Goal: Task Accomplishment & Management: Manage account settings

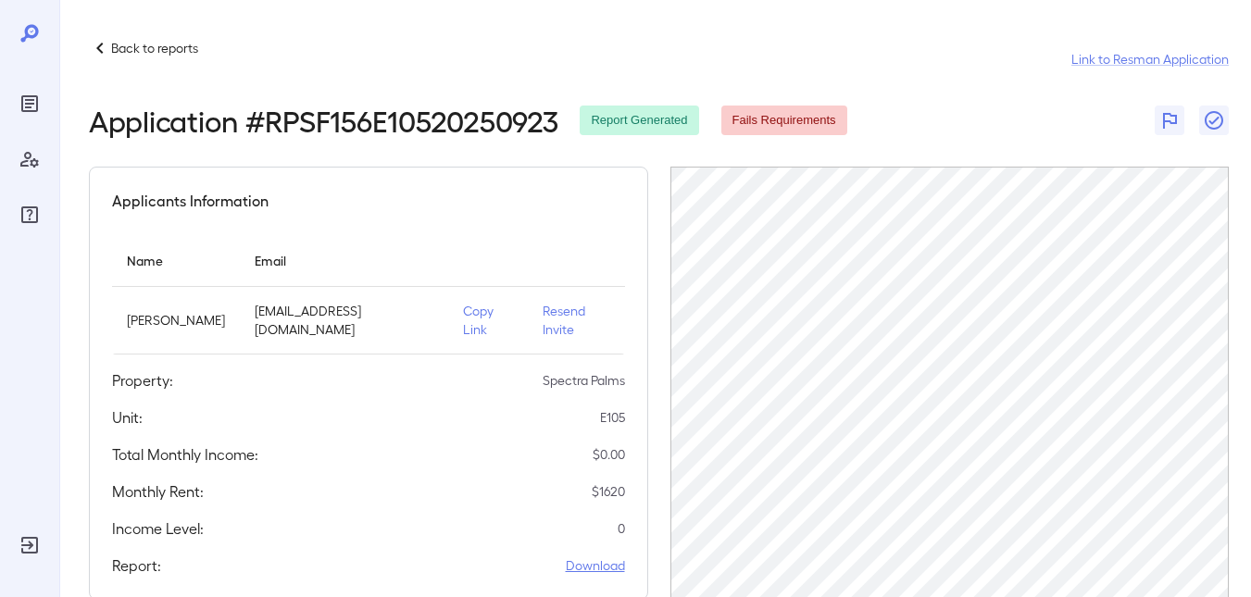
click at [598, 557] on link "Download" at bounding box center [595, 566] width 59 height 19
click at [161, 50] on p "Back to reports" at bounding box center [154, 48] width 87 height 19
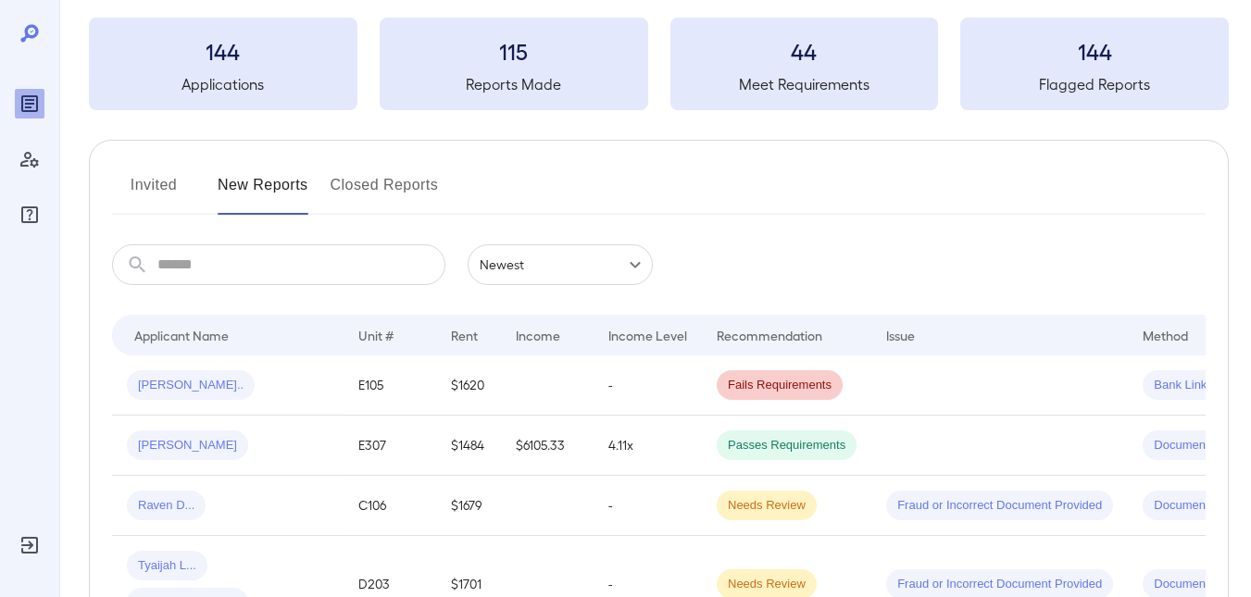
scroll to position [185, 0]
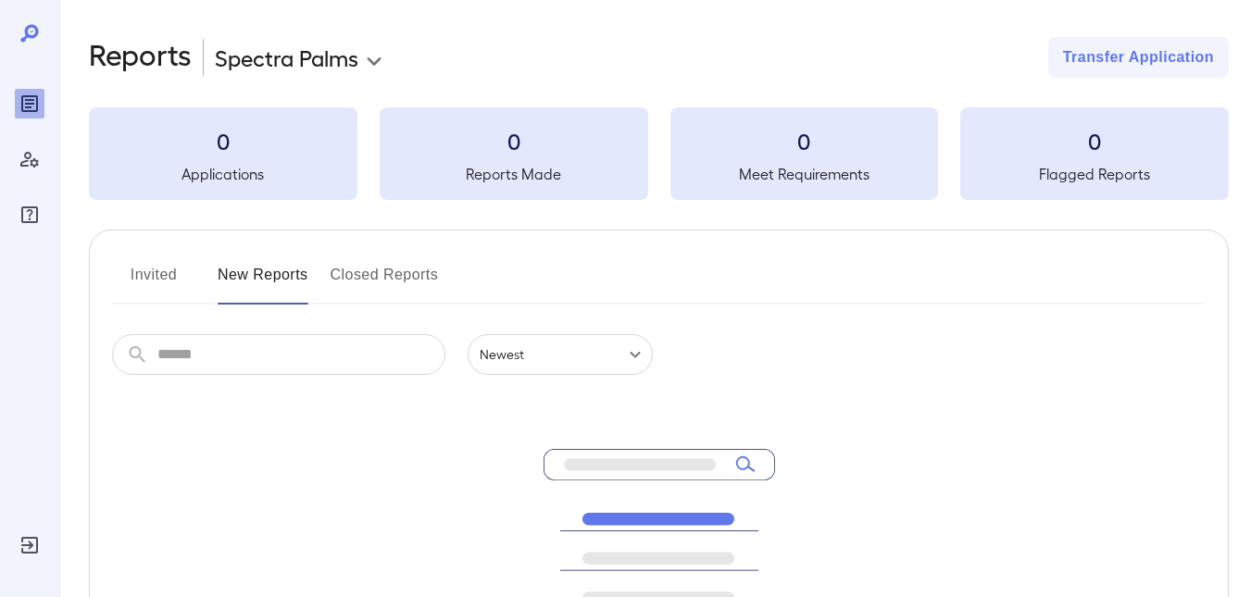
scroll to position [185, 0]
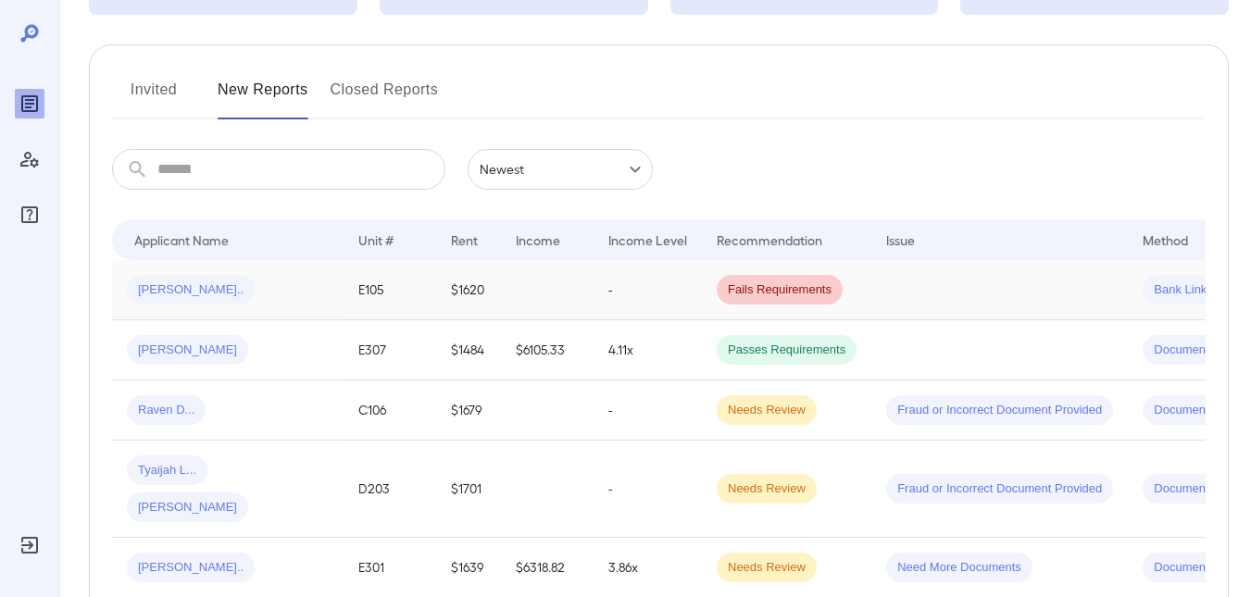
click at [175, 290] on span "[PERSON_NAME].." at bounding box center [191, 291] width 128 height 18
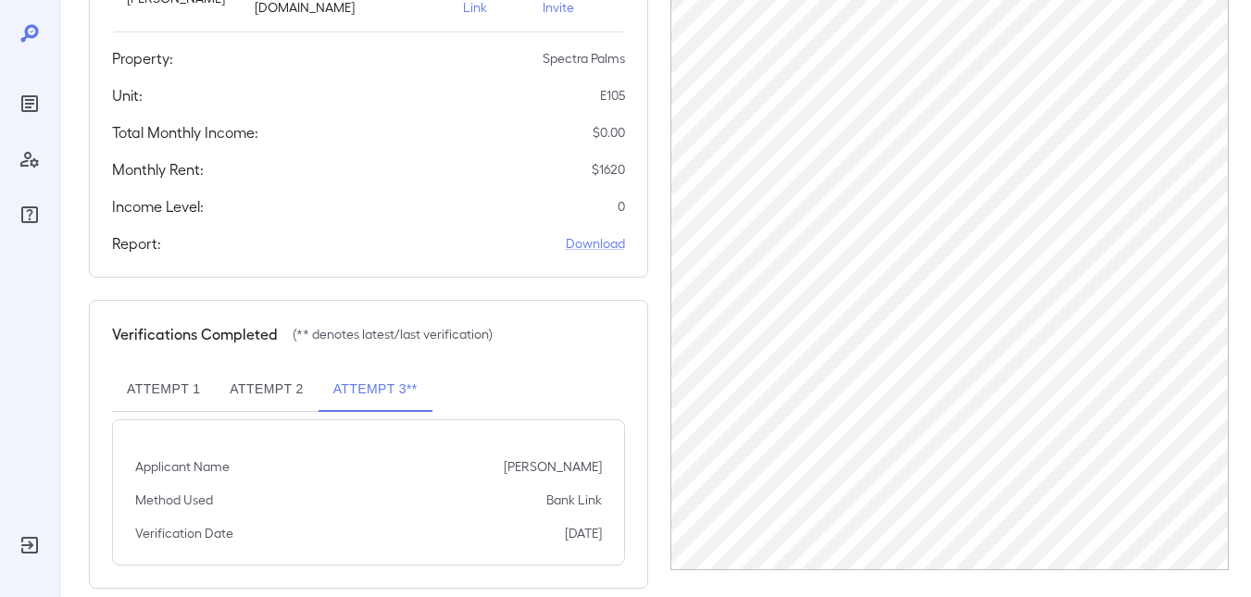
scroll to position [332, 0]
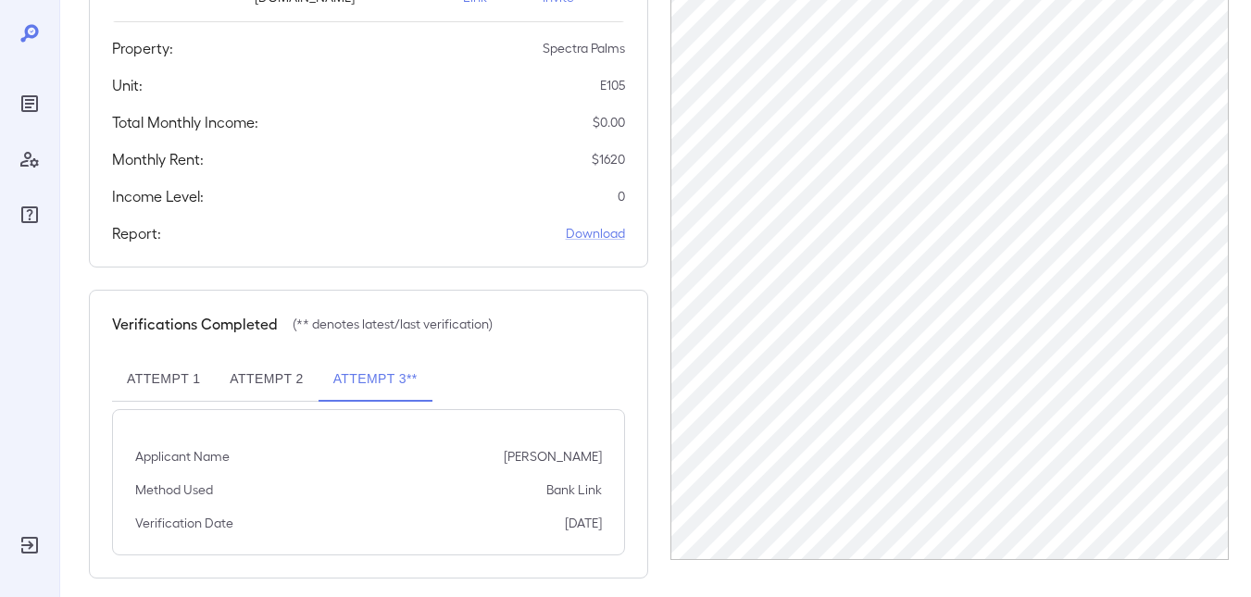
click at [378, 361] on button "Attempt 3**" at bounding box center [376, 379] width 114 height 44
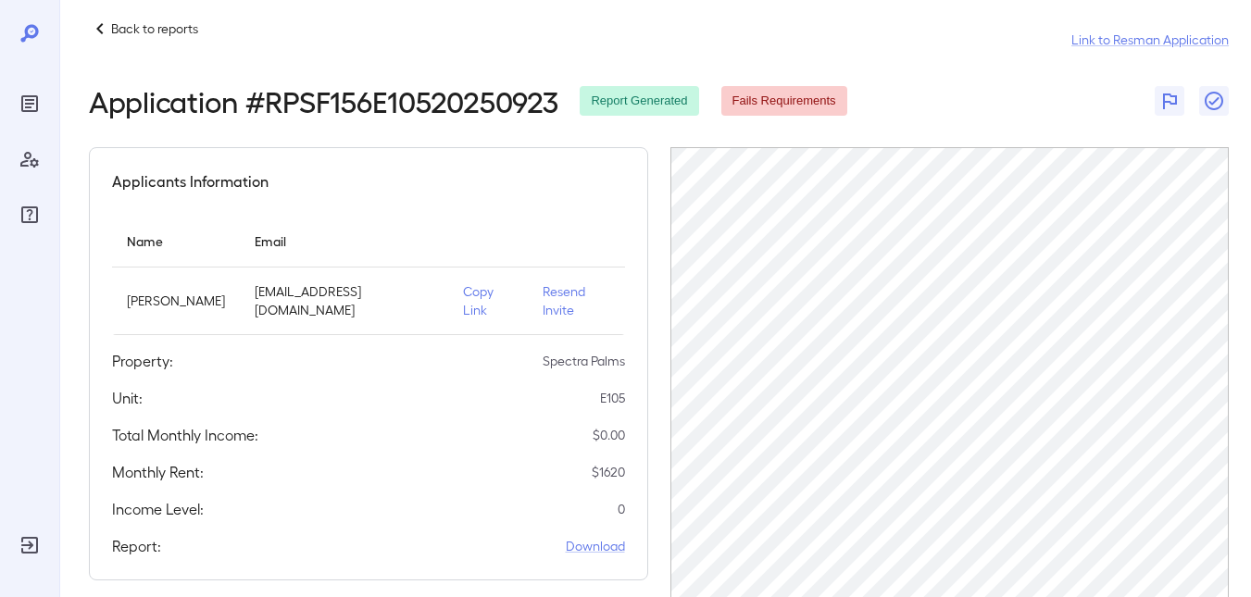
scroll to position [0, 0]
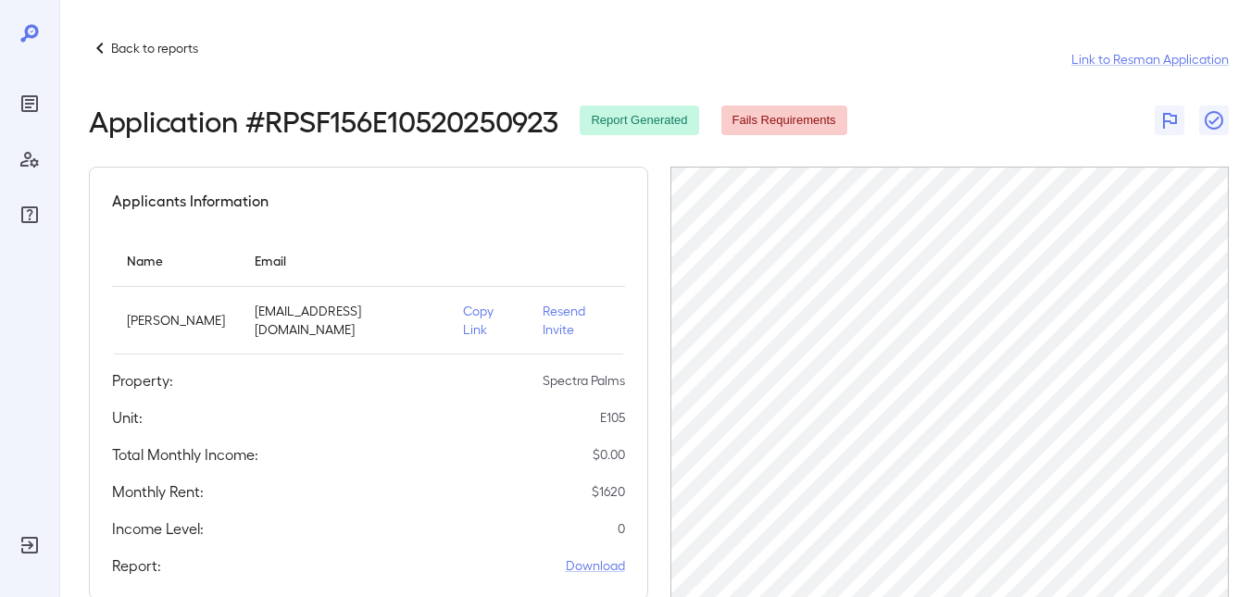
click at [762, 120] on span "Fails Requirements" at bounding box center [784, 121] width 126 height 18
click at [661, 120] on span "Report Generated" at bounding box center [639, 121] width 119 height 18
click at [168, 54] on p "Back to reports" at bounding box center [154, 48] width 87 height 19
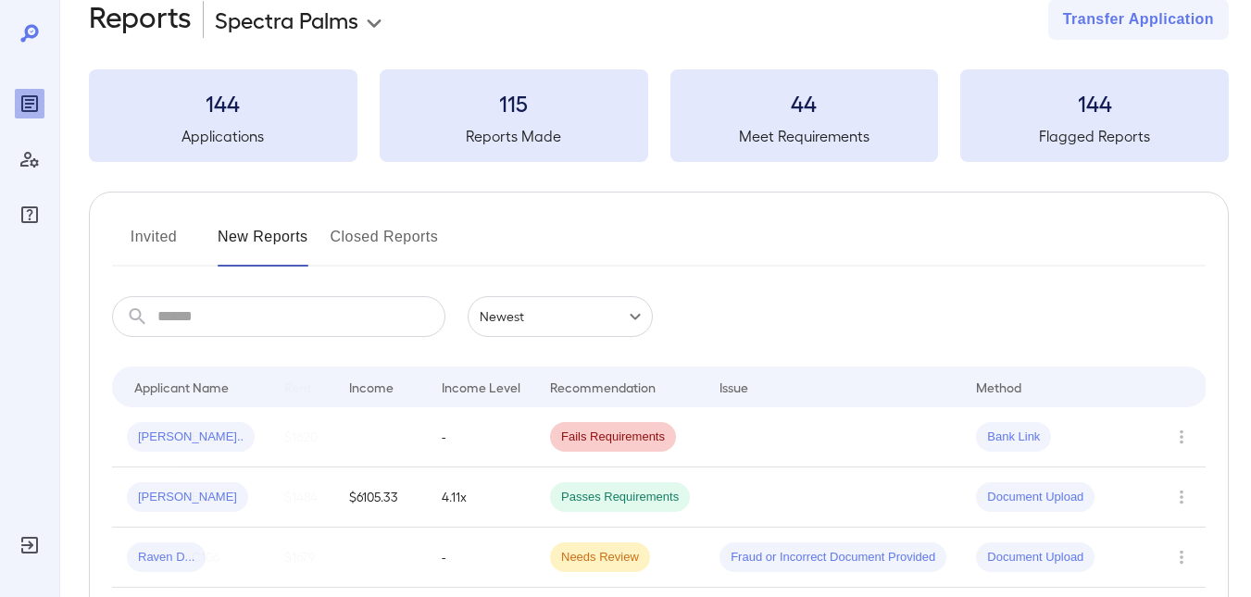
scroll to position [131, 0]
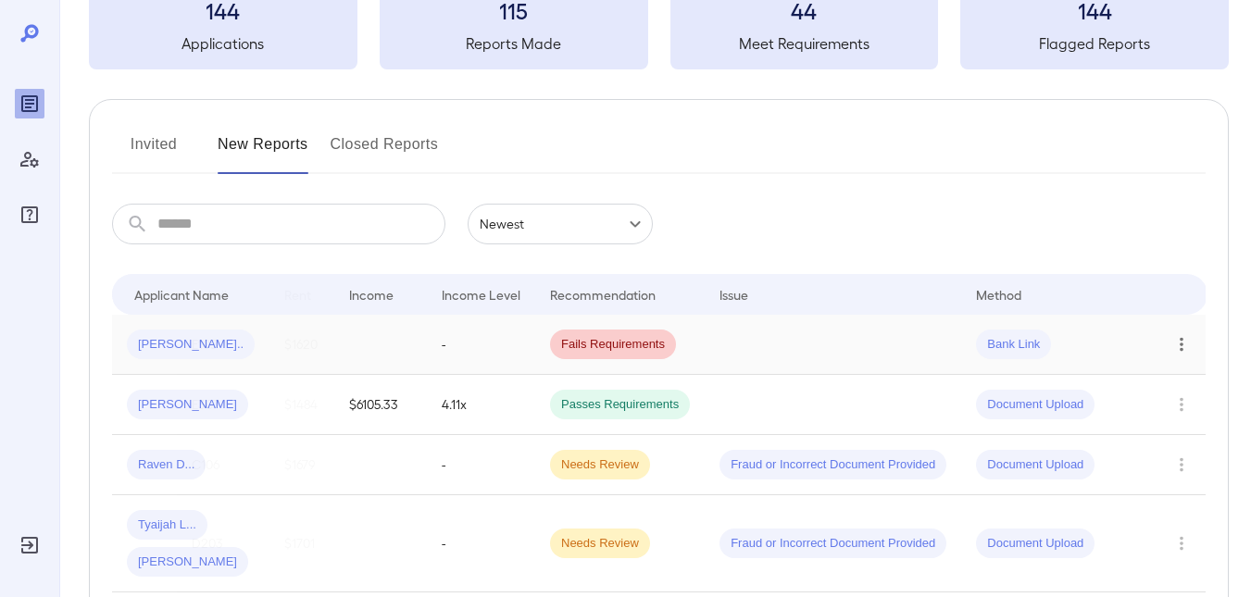
click at [1180, 344] on icon "Row Actions" at bounding box center [1182, 345] width 4 height 14
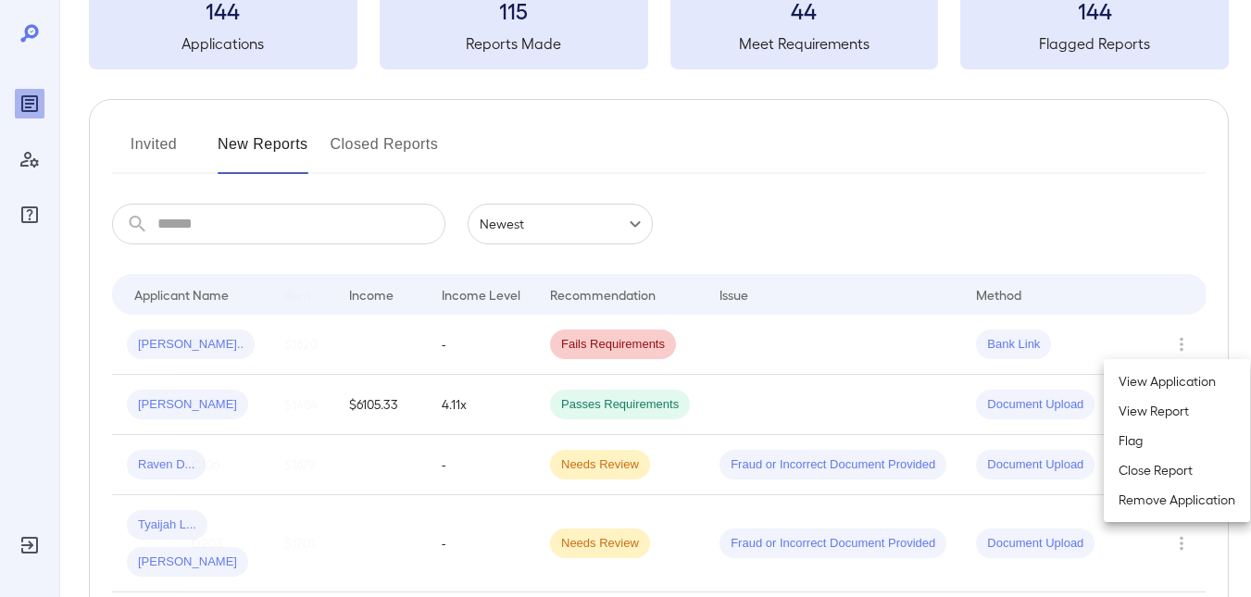
click at [1141, 400] on li "View Report" at bounding box center [1177, 411] width 146 height 30
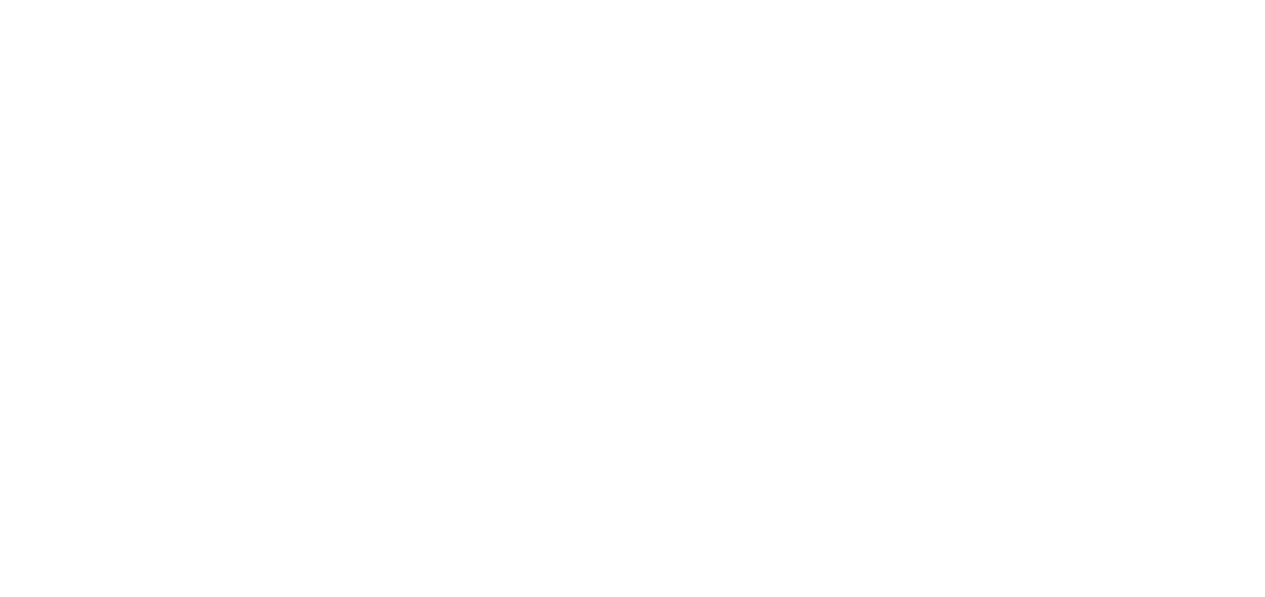
scroll to position [0, 0]
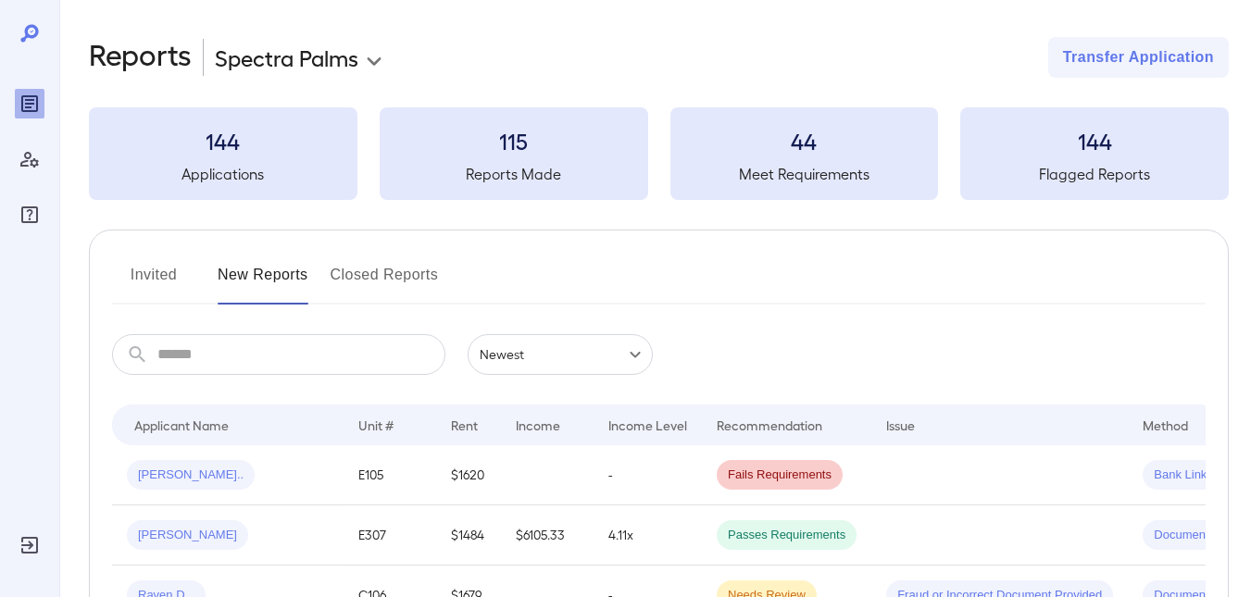
drag, startPoint x: 171, startPoint y: 275, endPoint x: 833, endPoint y: 385, distance: 670.3
click at [169, 275] on button "Invited" at bounding box center [153, 282] width 83 height 44
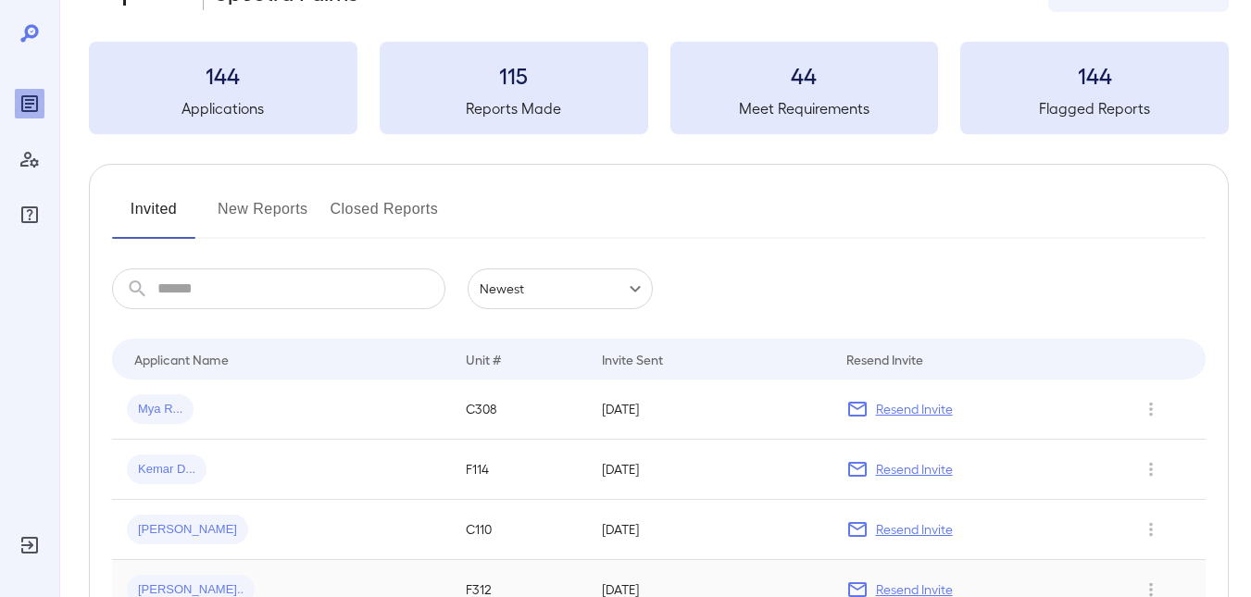
scroll to position [246, 0]
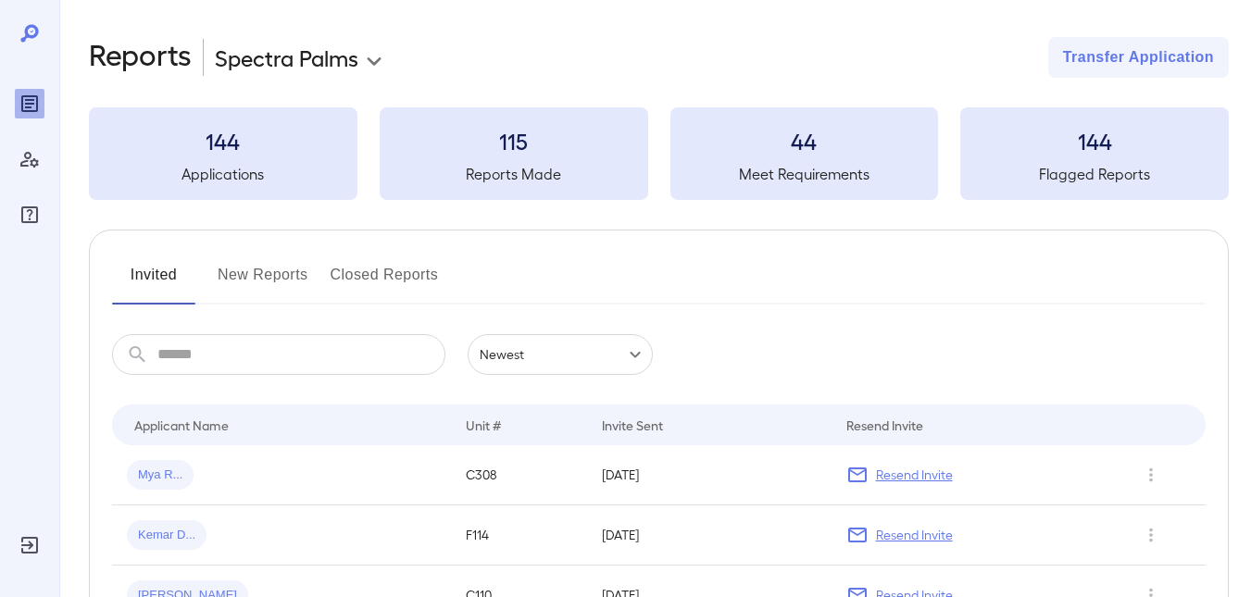
scroll to position [246, 0]
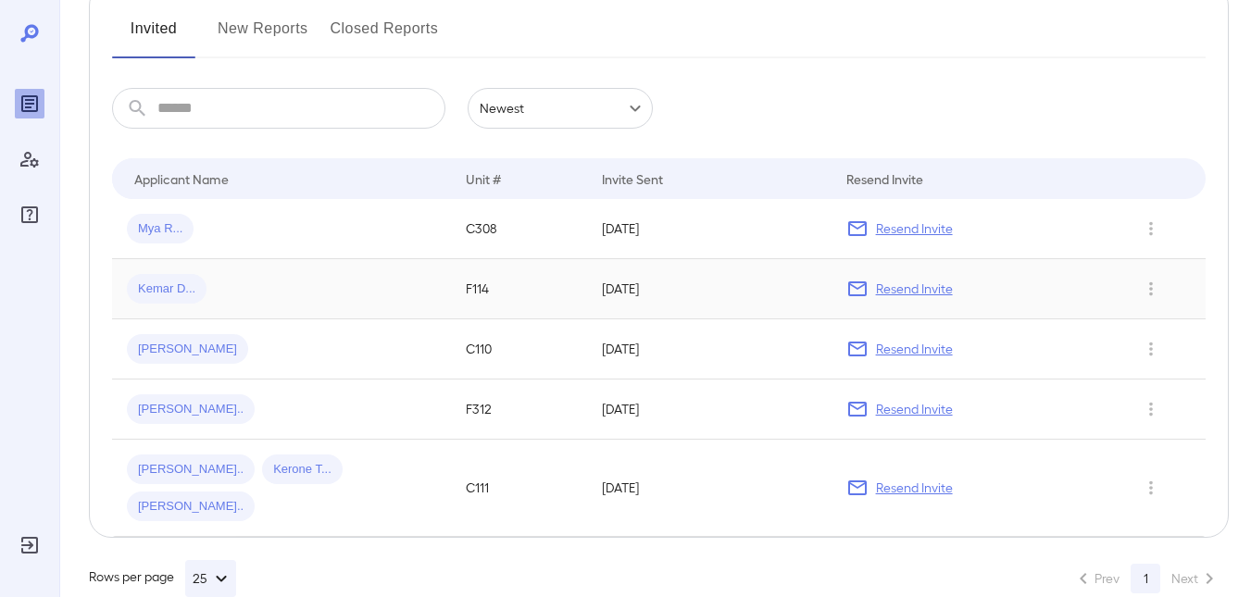
click at [919, 282] on p "Resend Invite" at bounding box center [914, 289] width 77 height 19
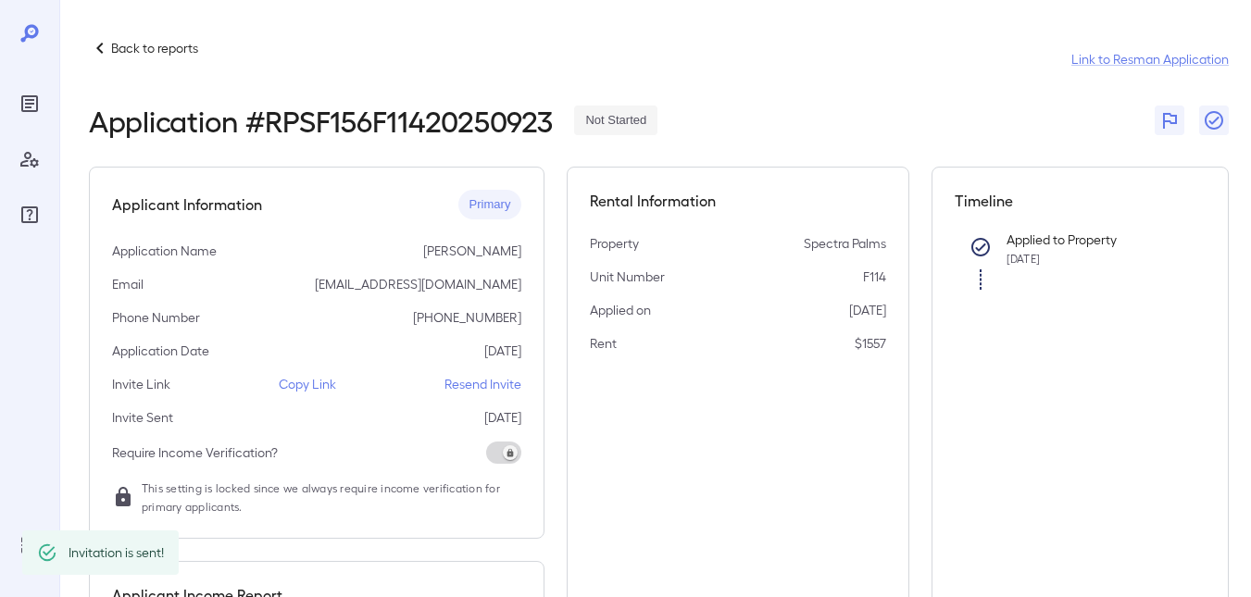
click at [297, 386] on p "Copy Link" at bounding box center [307, 384] width 57 height 19
